Goal: Browse casually: Explore the website without a specific task or goal

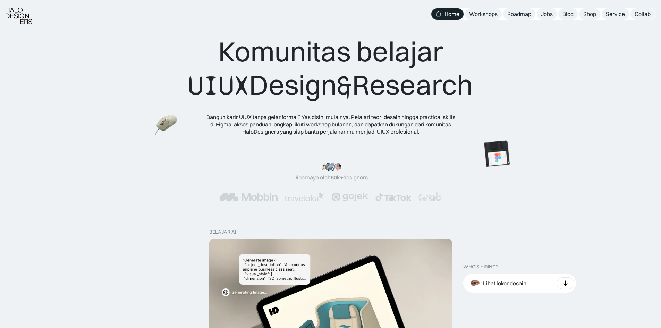
scroll to position [173, 0]
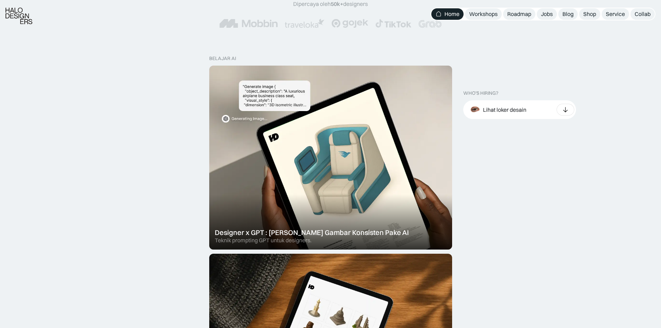
drag, startPoint x: 565, startPoint y: 105, endPoint x: 622, endPoint y: 64, distance: 70.5
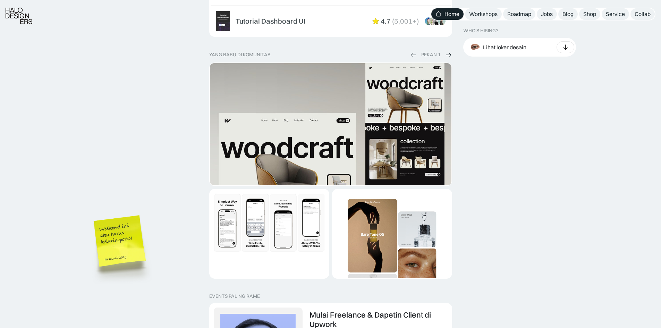
scroll to position [1317, 0]
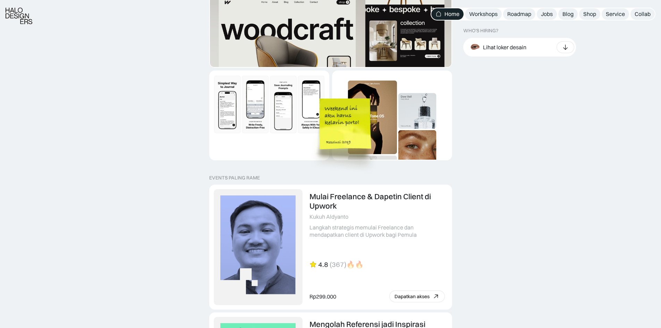
click at [345, 121] on img at bounding box center [346, 134] width 79 height 85
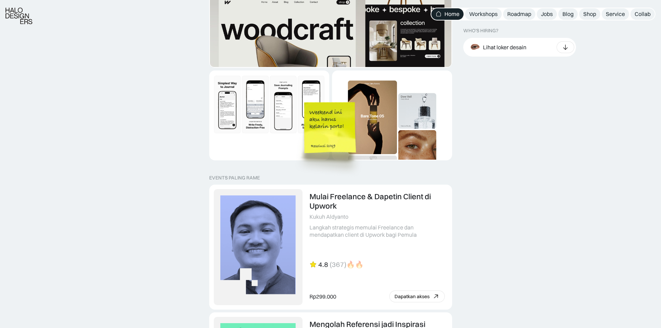
click at [334, 143] on img at bounding box center [331, 137] width 79 height 85
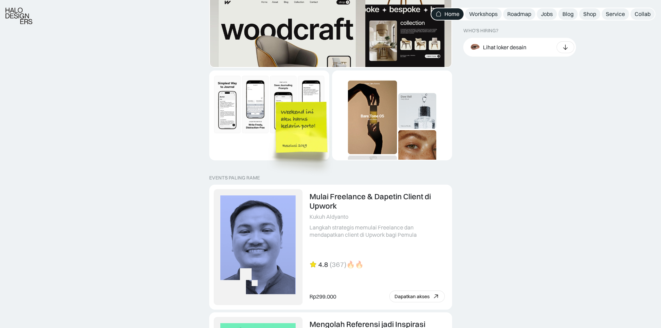
click at [319, 146] on img at bounding box center [302, 137] width 79 height 85
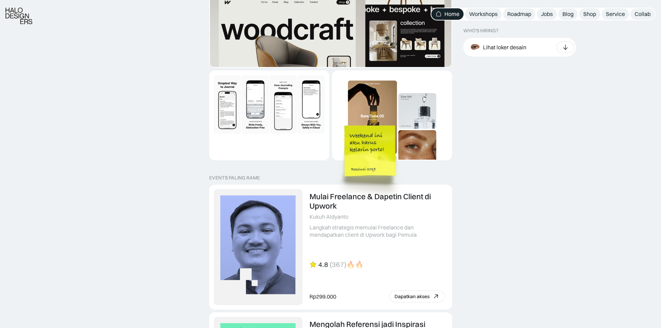
click at [332, 169] on img at bounding box center [371, 161] width 79 height 85
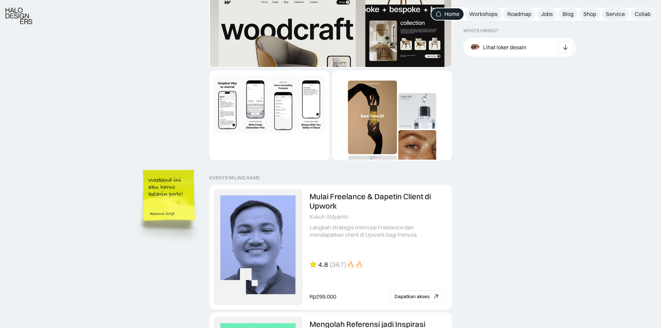
click at [177, 198] on img at bounding box center [170, 205] width 79 height 85
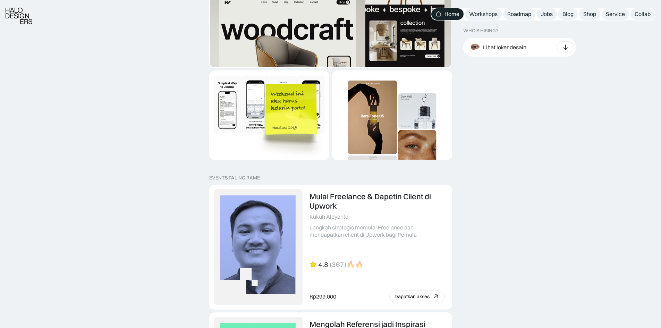
click at [314, 122] on img at bounding box center [292, 119] width 79 height 85
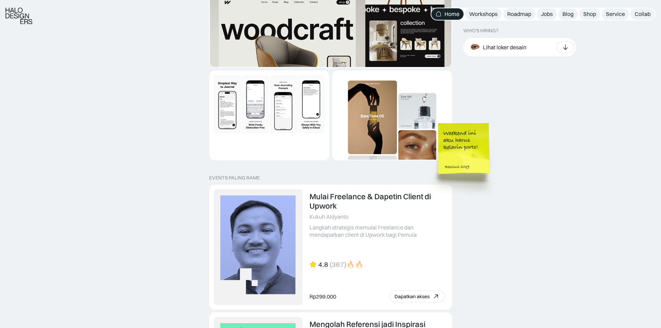
click at [457, 159] on img at bounding box center [465, 158] width 79 height 85
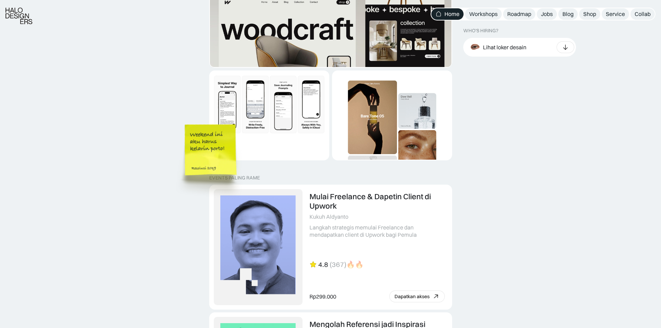
click at [213, 160] on img at bounding box center [211, 160] width 79 height 85
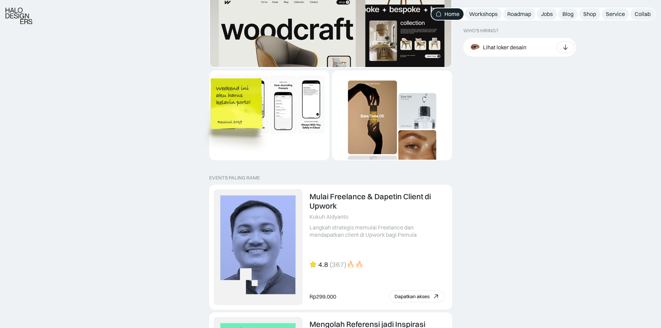
click at [243, 104] on img at bounding box center [237, 113] width 79 height 85
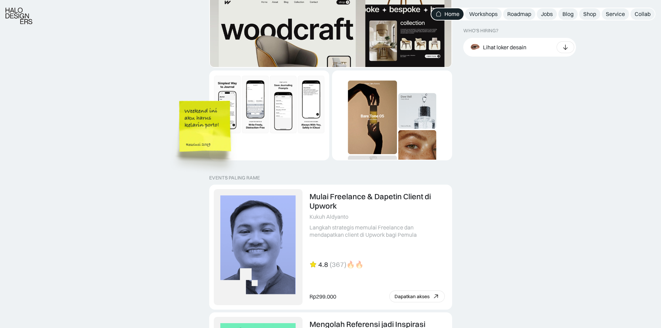
click at [207, 130] on img at bounding box center [206, 136] width 79 height 85
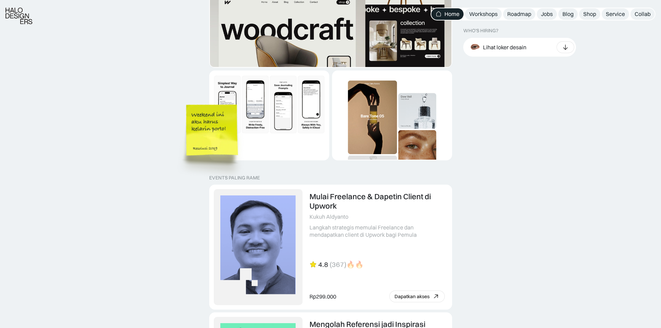
click at [226, 143] on img at bounding box center [213, 140] width 79 height 85
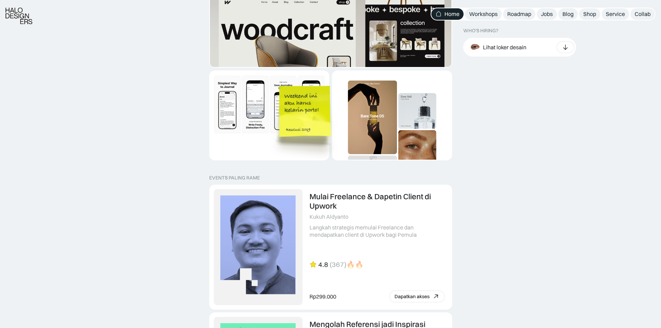
click at [303, 135] on img at bounding box center [306, 121] width 79 height 85
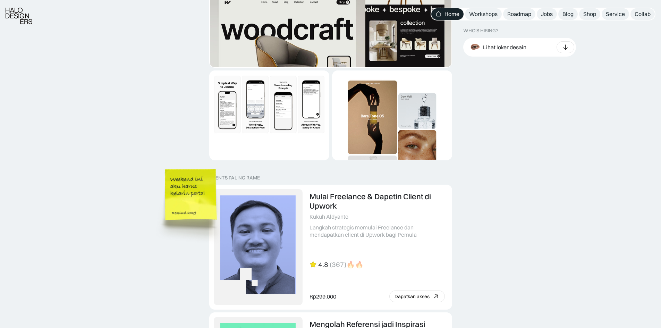
click at [217, 163] on img at bounding box center [192, 205] width 79 height 85
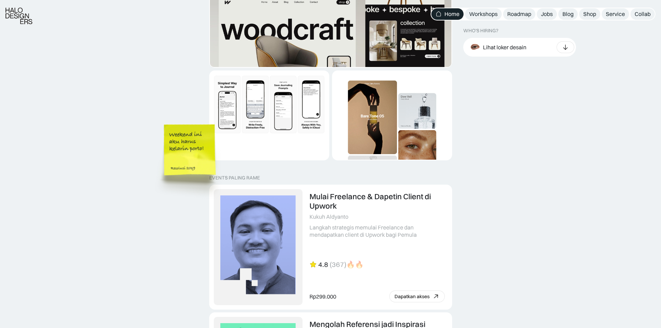
click at [208, 157] on img at bounding box center [191, 160] width 79 height 85
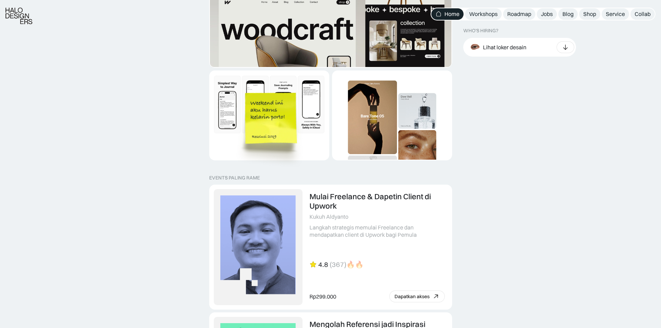
click at [290, 135] on img at bounding box center [272, 128] width 79 height 85
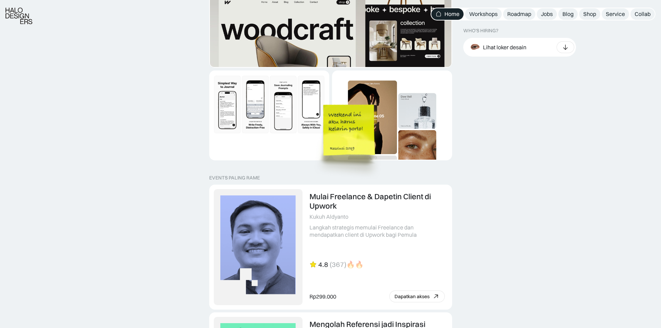
click at [360, 141] on img at bounding box center [350, 140] width 79 height 85
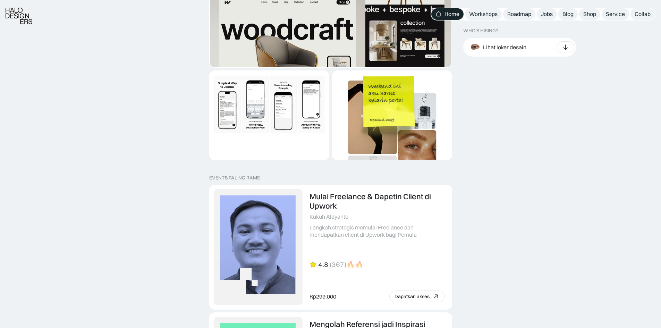
click at [399, 110] on img at bounding box center [390, 111] width 79 height 85
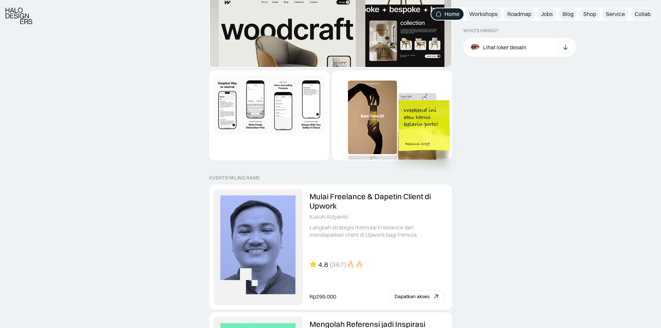
click at [435, 118] on img at bounding box center [425, 135] width 79 height 85
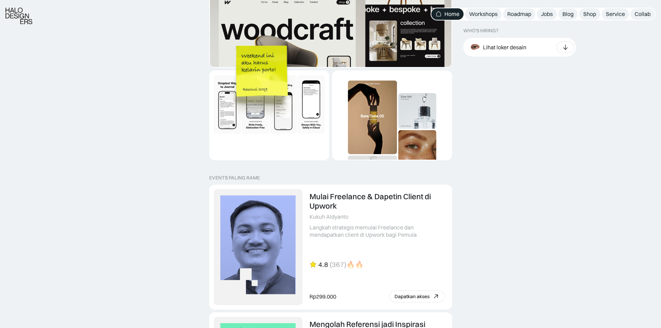
click at [265, 67] on img at bounding box center [263, 81] width 79 height 85
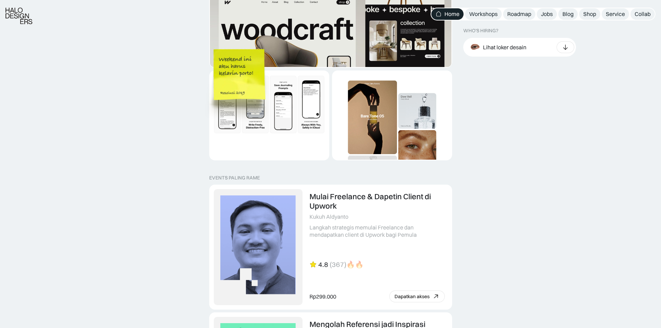
click at [235, 93] on img at bounding box center [240, 84] width 79 height 85
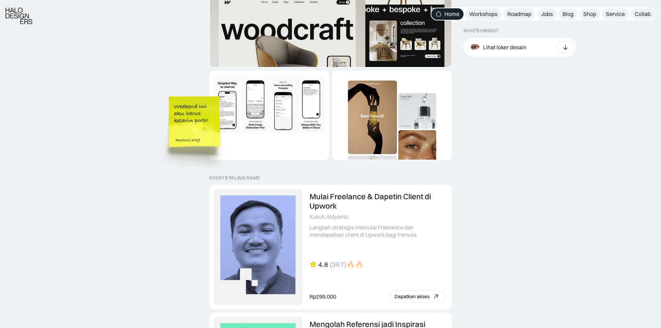
click at [208, 129] on img at bounding box center [195, 131] width 79 height 85
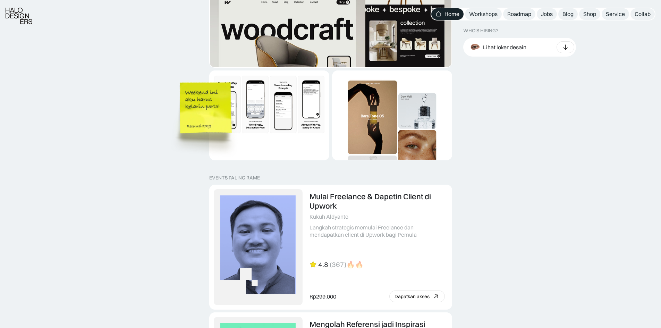
click at [217, 125] on img at bounding box center [207, 118] width 79 height 85
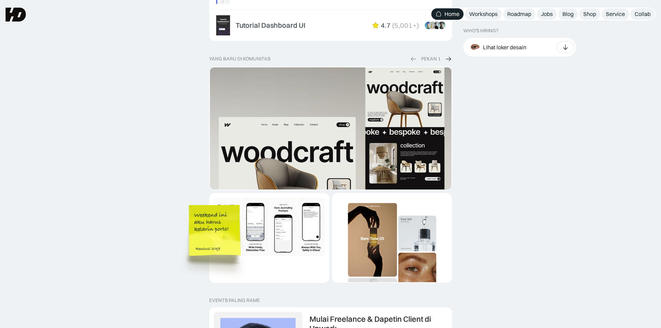
scroll to position [1178, 0]
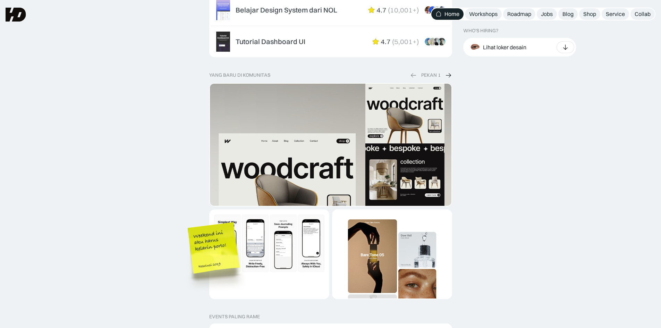
drag, startPoint x: 223, startPoint y: 120, endPoint x: 130, endPoint y: 190, distance: 115.6
click at [130, 190] on div "diskon terbatas Flash Sale [DATE] DISKON berakhir saat timer berhenti atau item…" at bounding box center [330, 53] width 661 height 2032
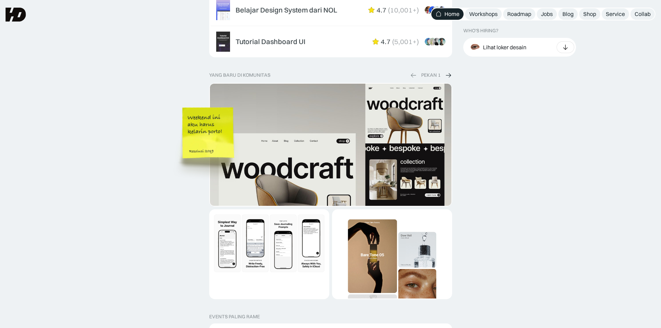
click at [203, 144] on img at bounding box center [209, 143] width 79 height 85
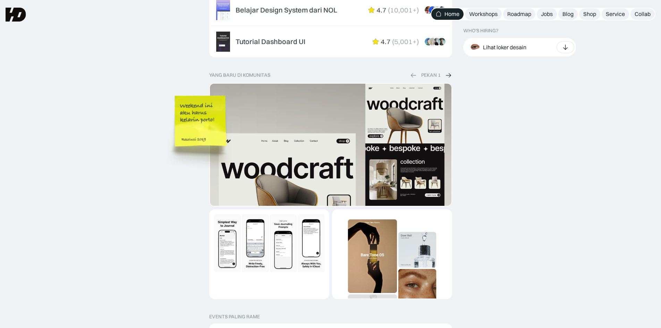
click at [207, 130] on img at bounding box center [201, 131] width 79 height 85
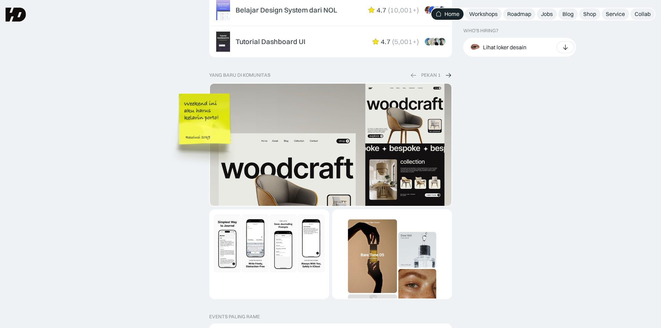
click at [222, 129] on img at bounding box center [205, 129] width 79 height 85
click at [218, 131] on img at bounding box center [210, 130] width 79 height 85
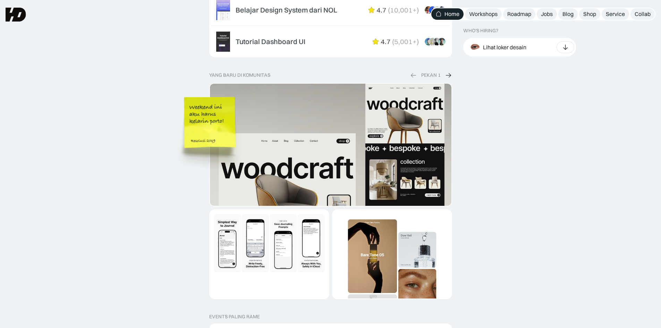
click at [214, 132] on img at bounding box center [211, 132] width 79 height 85
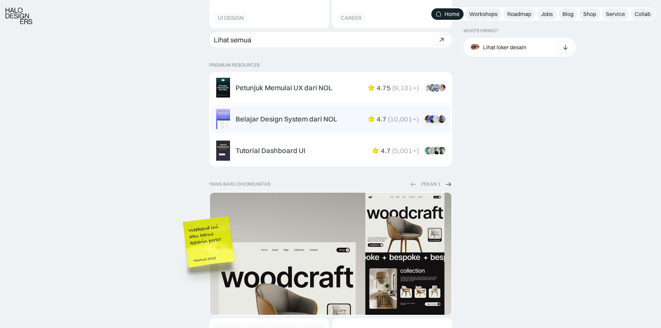
scroll to position [1074, 0]
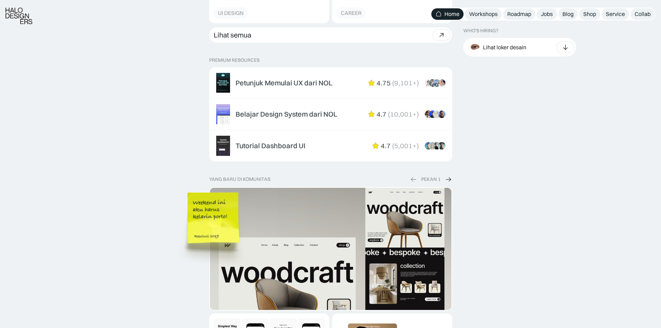
click at [219, 226] on img at bounding box center [214, 228] width 79 height 85
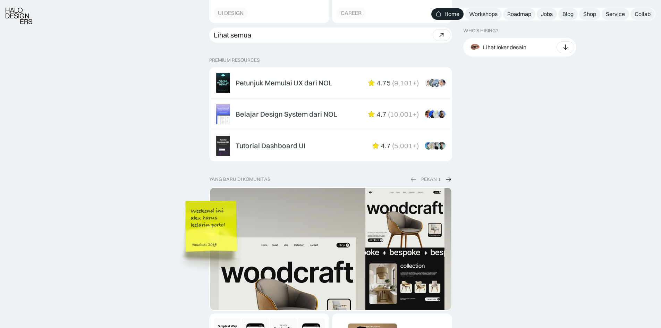
click at [228, 240] on img at bounding box center [212, 236] width 79 height 85
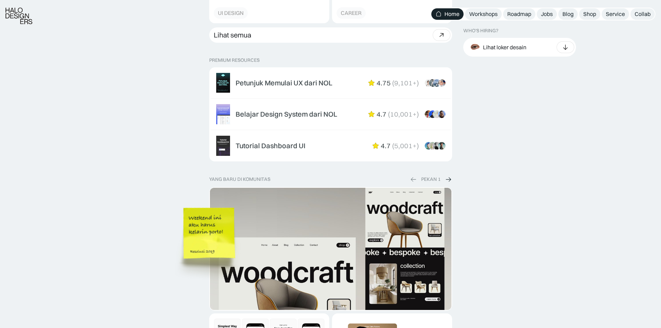
click at [225, 247] on img at bounding box center [210, 243] width 79 height 85
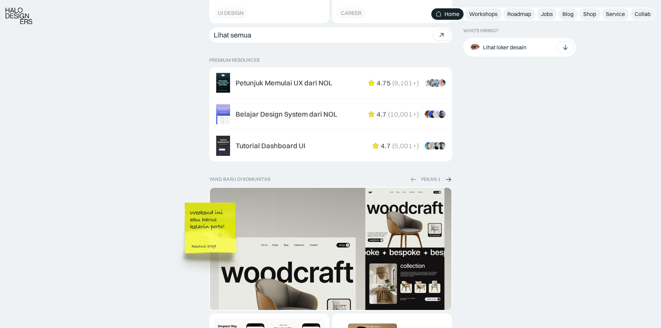
click at [213, 235] on img at bounding box center [211, 238] width 79 height 85
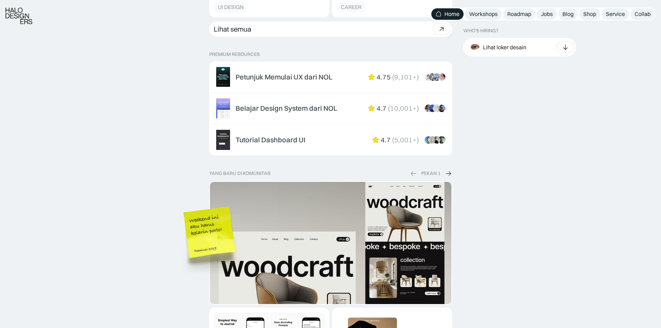
scroll to position [1109, 0]
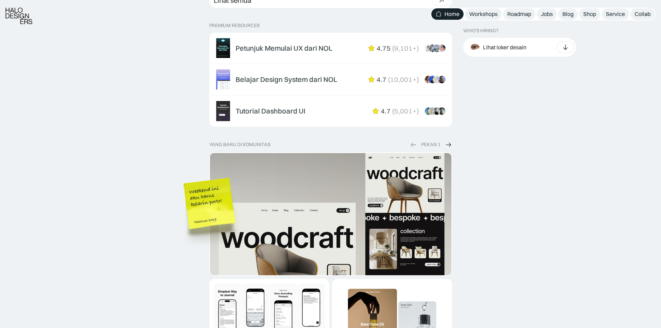
click at [448, 146] on img at bounding box center [448, 144] width 7 height 7
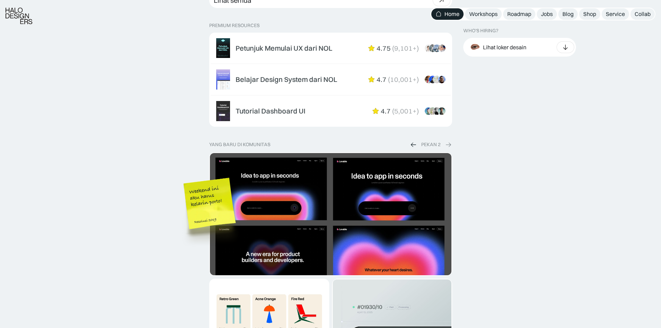
click at [449, 145] on img at bounding box center [448, 144] width 7 height 7
click at [413, 146] on img at bounding box center [413, 144] width 7 height 7
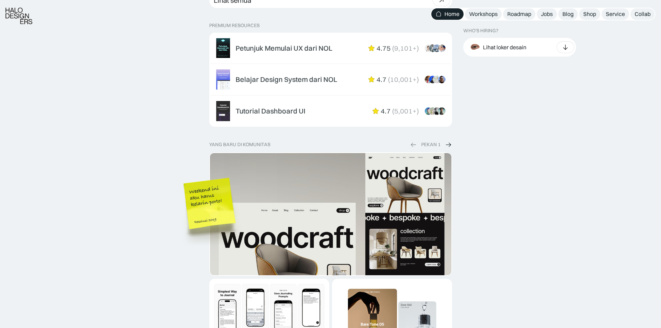
click at [450, 145] on img at bounding box center [448, 144] width 7 height 7
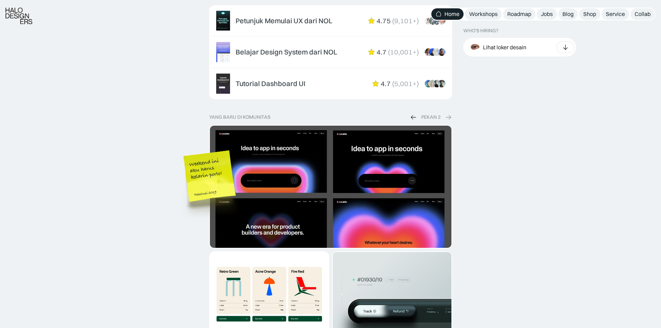
scroll to position [1178, 0]
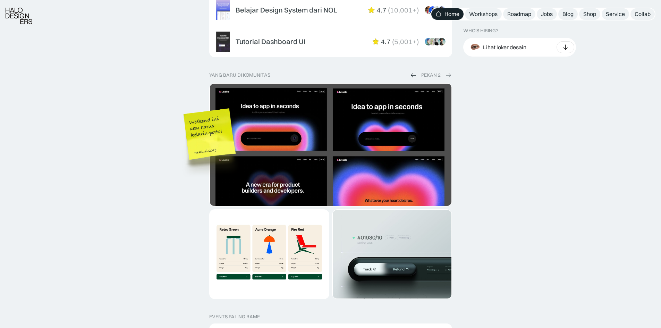
click at [413, 75] on img at bounding box center [413, 74] width 7 height 7
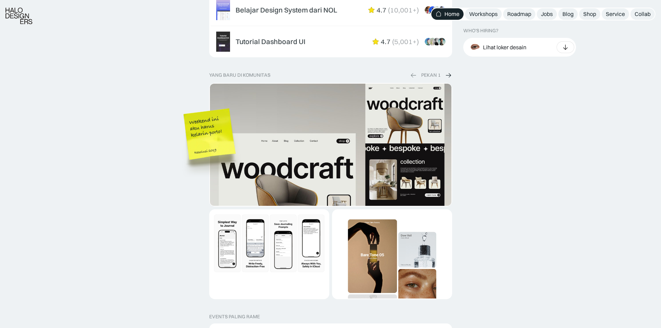
click at [446, 77] on img at bounding box center [448, 74] width 7 height 7
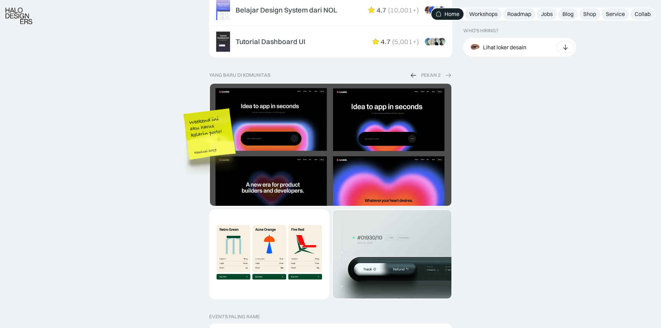
click at [412, 77] on img at bounding box center [413, 74] width 7 height 7
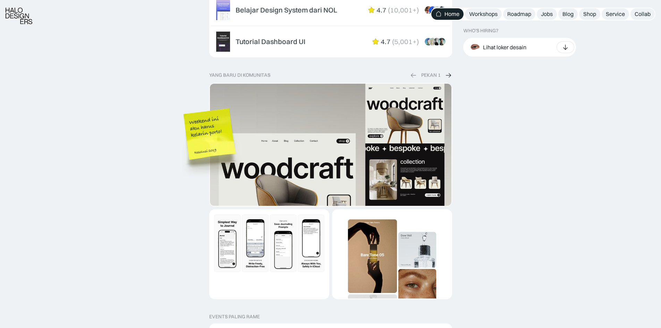
click at [445, 74] on img at bounding box center [448, 74] width 7 height 7
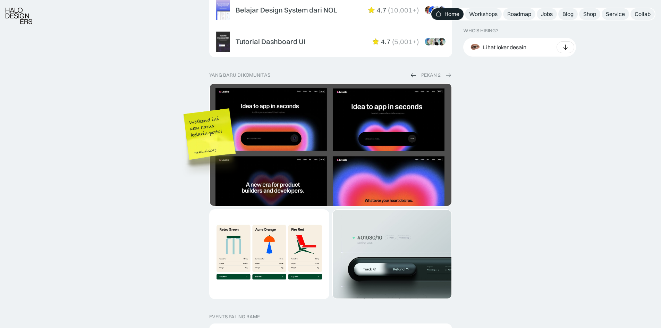
click at [415, 76] on img at bounding box center [413, 74] width 7 height 7
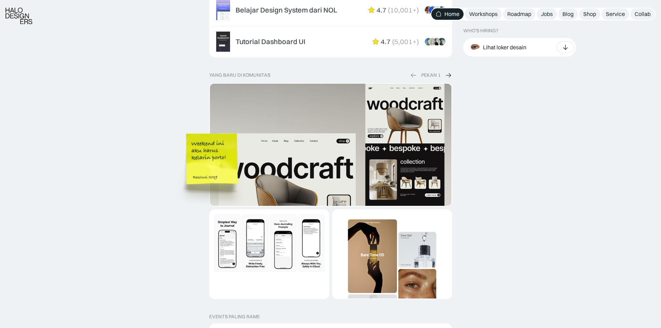
click at [226, 173] on img at bounding box center [213, 169] width 79 height 85
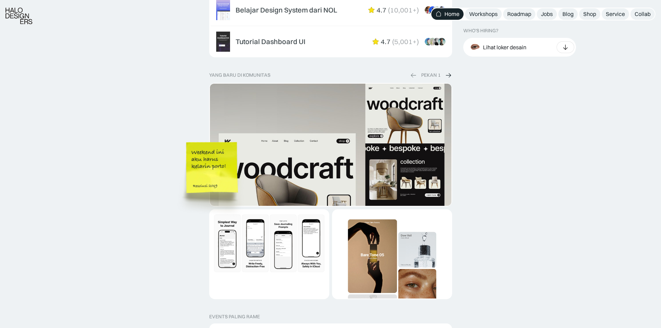
click at [220, 182] on img at bounding box center [213, 177] width 79 height 85
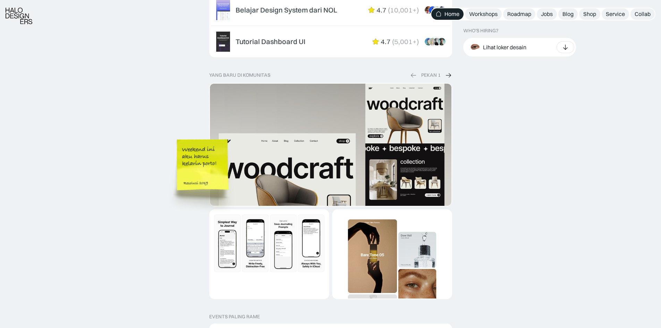
click at [227, 195] on img at bounding box center [203, 174] width 79 height 85
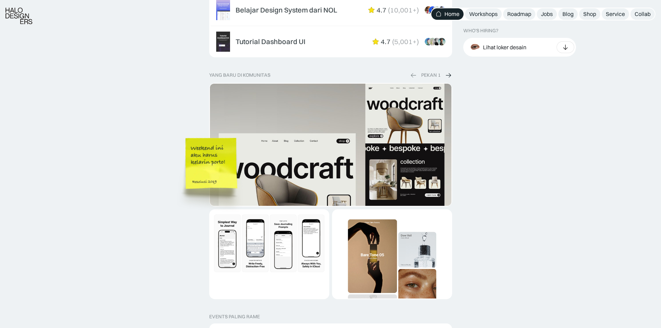
click at [225, 182] on img at bounding box center [212, 173] width 79 height 85
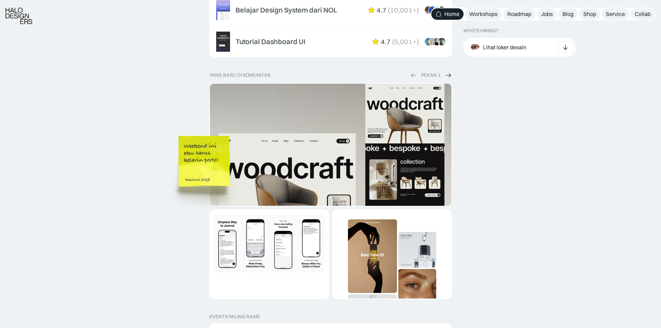
click at [217, 175] on img at bounding box center [205, 171] width 79 height 85
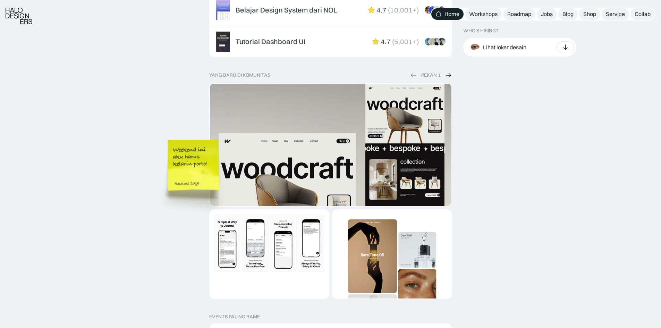
click at [204, 189] on img at bounding box center [194, 175] width 79 height 85
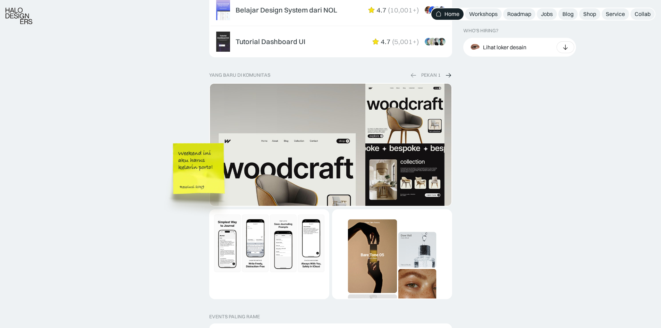
click at [217, 190] on img at bounding box center [200, 179] width 79 height 85
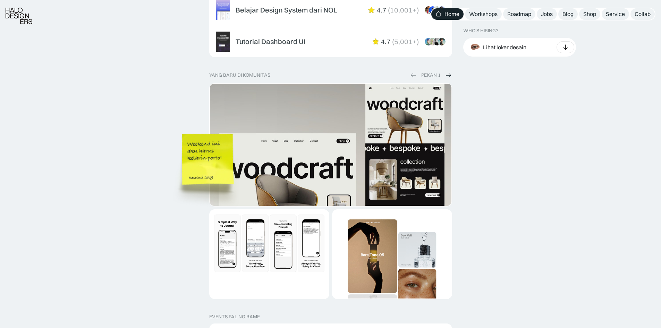
click at [217, 179] on img at bounding box center [209, 169] width 79 height 85
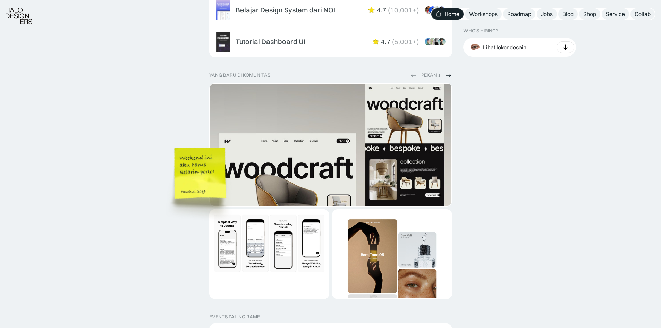
click at [223, 194] on img at bounding box center [201, 183] width 79 height 85
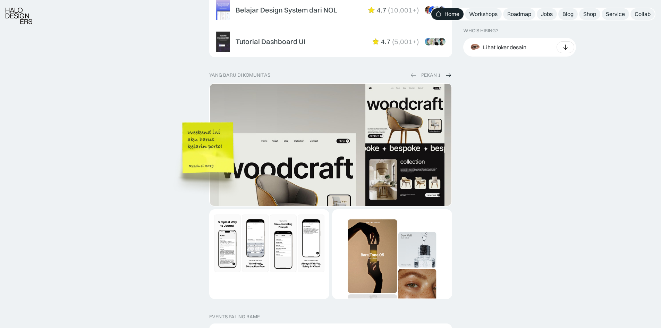
click at [231, 169] on img at bounding box center [209, 158] width 79 height 85
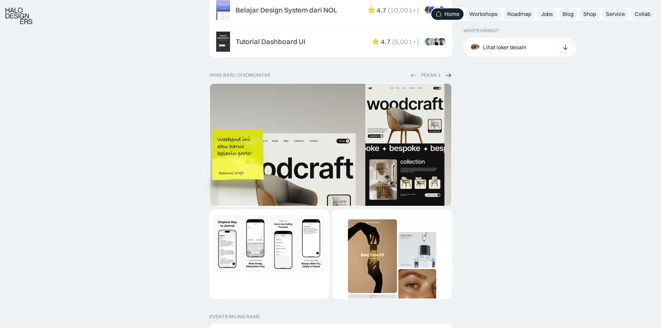
click at [255, 151] on img at bounding box center [239, 165] width 79 height 85
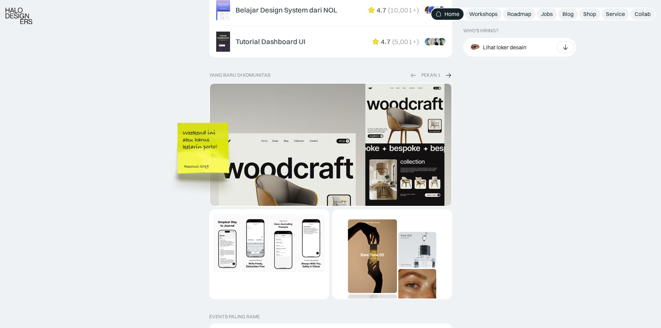
click at [221, 156] on img at bounding box center [204, 158] width 79 height 85
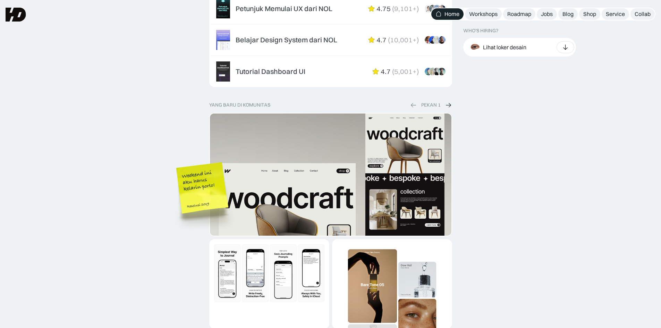
scroll to position [1146, 0]
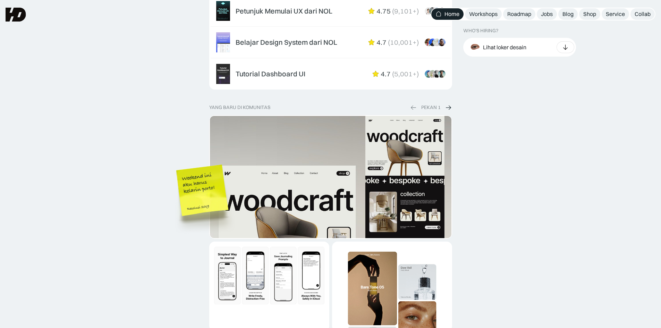
click at [448, 109] on img at bounding box center [448, 107] width 7 height 7
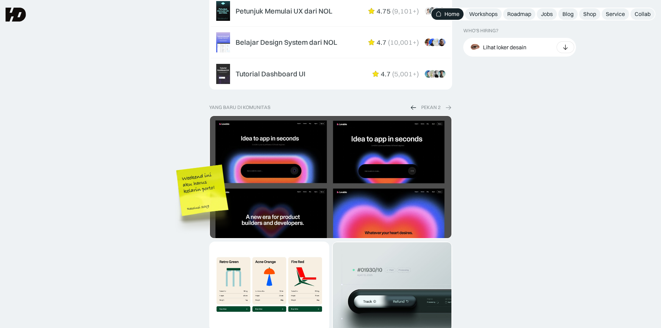
click at [412, 108] on img at bounding box center [413, 107] width 7 height 7
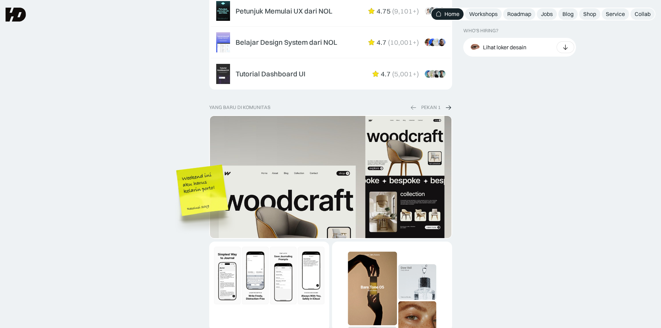
click at [449, 109] on img at bounding box center [448, 107] width 7 height 7
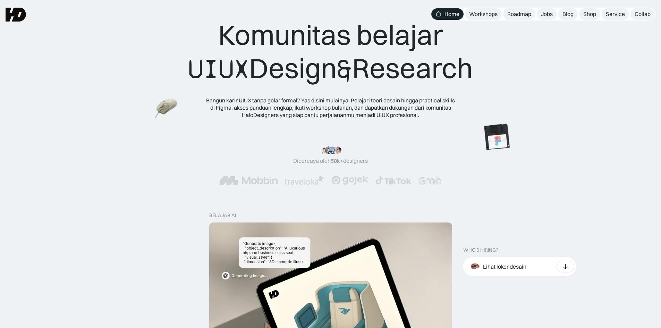
scroll to position [0, 0]
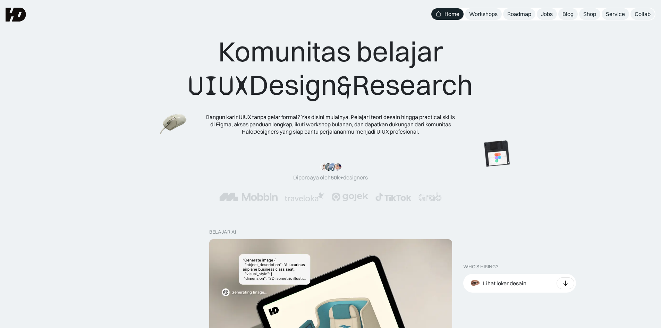
click at [169, 126] on img at bounding box center [173, 124] width 27 height 25
click at [490, 112] on img at bounding box center [490, 99] width 39 height 39
click at [503, 98] on img at bounding box center [495, 90] width 39 height 39
click at [528, 98] on img at bounding box center [522, 90] width 39 height 39
click at [494, 86] on img at bounding box center [505, 82] width 39 height 39
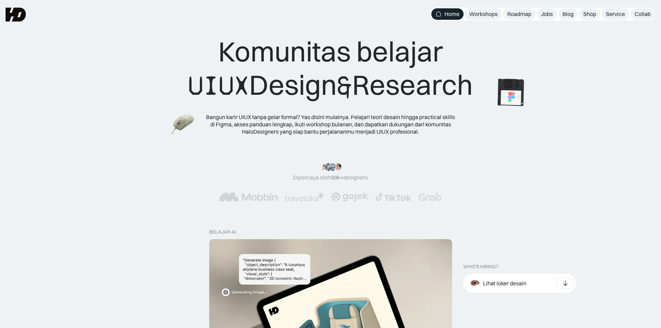
click at [512, 102] on img at bounding box center [510, 92] width 39 height 39
click at [508, 79] on img at bounding box center [512, 77] width 39 height 39
